Goal: Use online tool/utility: Utilize a website feature to perform a specific function

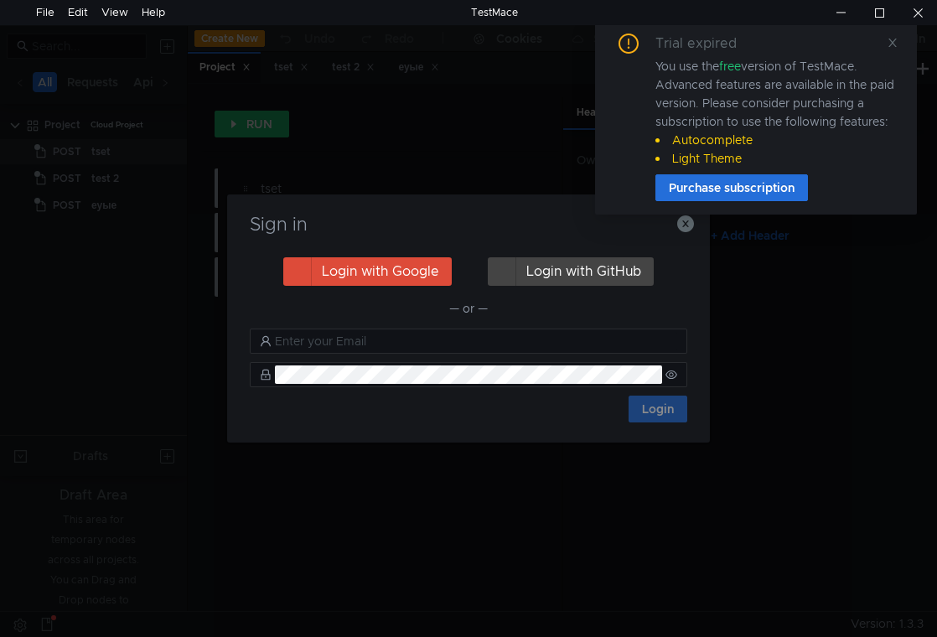
click at [682, 224] on div "Trial expired You use the free version of TestMace. Advanced features are avail…" at bounding box center [756, 124] width 322 height 208
click at [683, 224] on div "Trial expired You use the free version of TestMace. Advanced features are avail…" at bounding box center [756, 124] width 322 height 208
click at [896, 41] on icon at bounding box center [893, 43] width 12 height 12
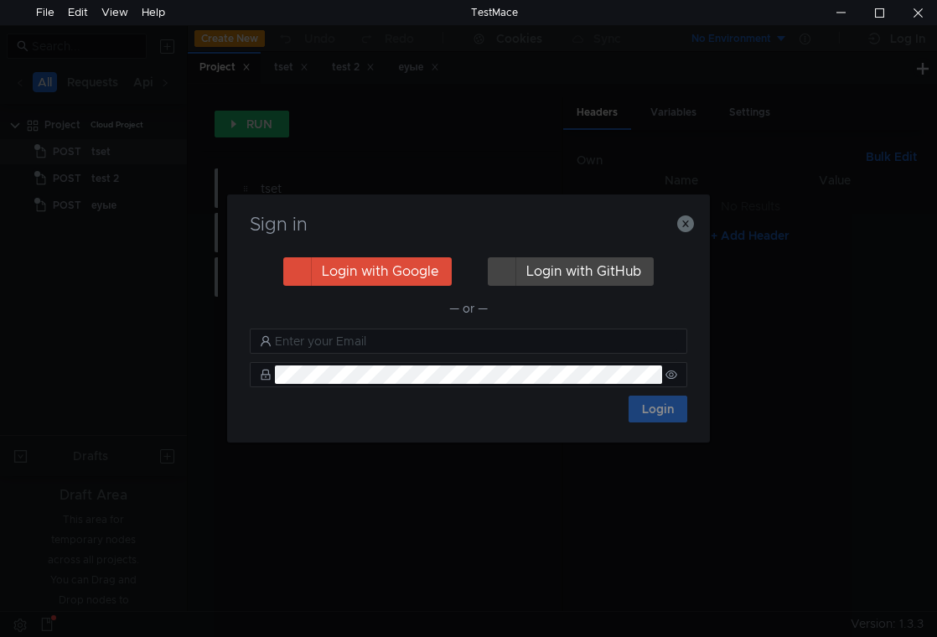
drag, startPoint x: 681, startPoint y: 239, endPoint x: 687, endPoint y: 220, distance: 19.3
click at [684, 231] on div "Sign in" at bounding box center [468, 235] width 442 height 40
click at [687, 220] on icon "button" at bounding box center [685, 223] width 17 height 17
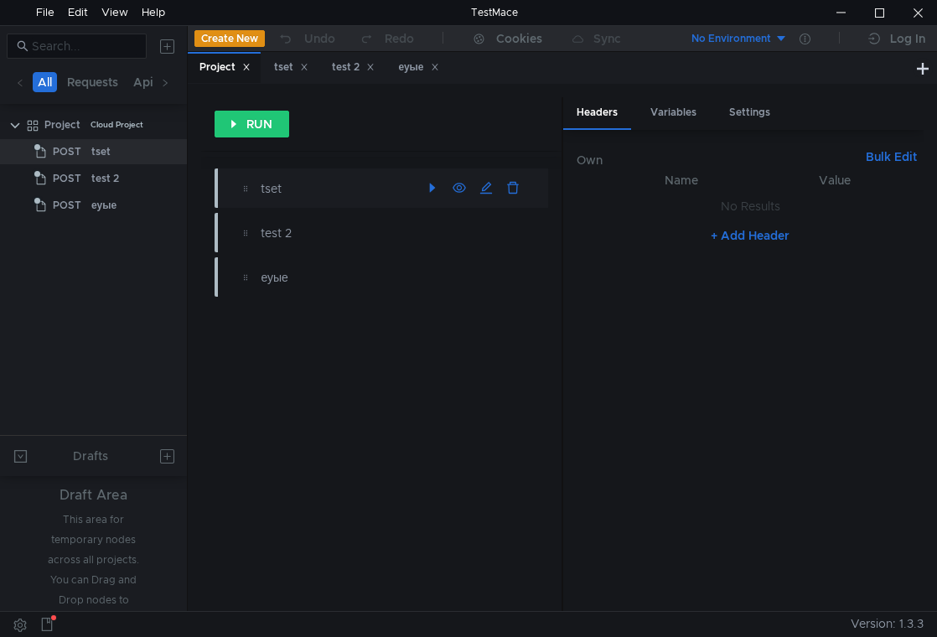
click at [287, 186] on div "tset" at bounding box center [340, 188] width 158 height 18
click at [262, 122] on button "RUN" at bounding box center [252, 124] width 75 height 27
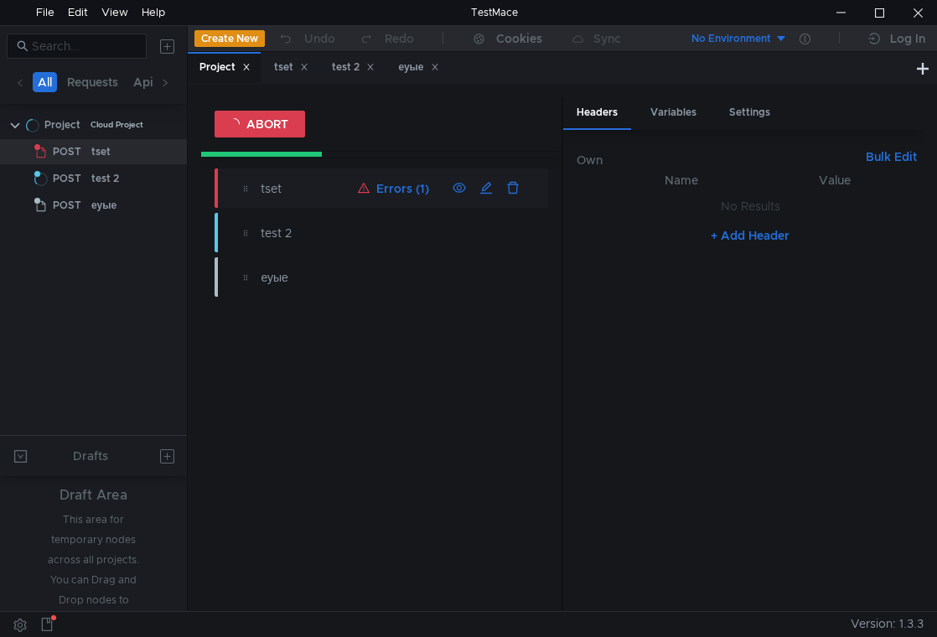
click at [386, 179] on button "Errors (1)" at bounding box center [393, 188] width 85 height 20
